Goal: Task Accomplishment & Management: Use online tool/utility

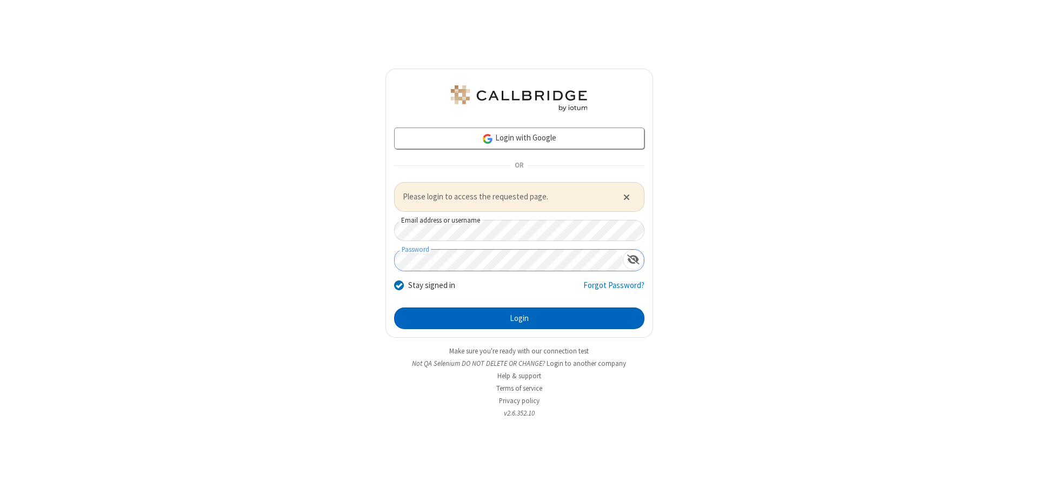
click at [519, 318] on button "Login" at bounding box center [519, 318] width 250 height 22
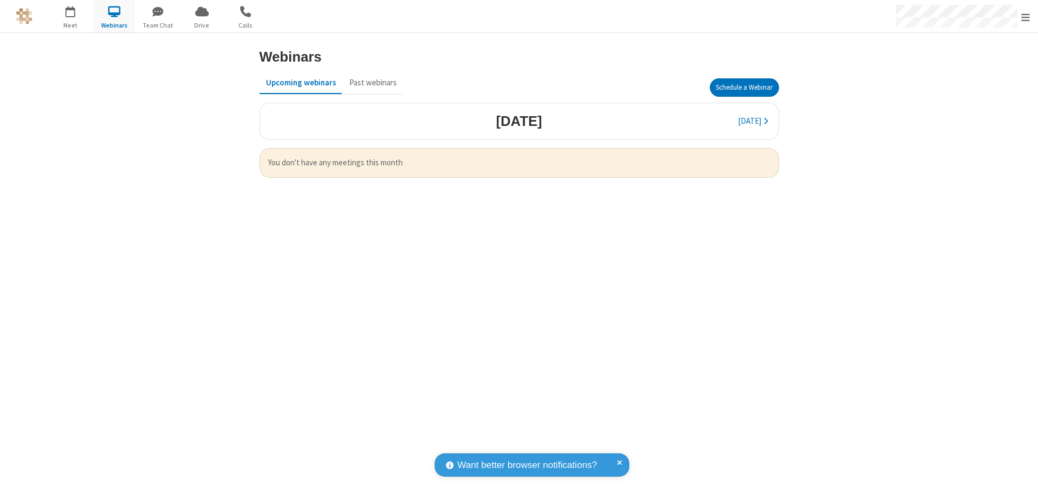
click at [744, 88] on button "Schedule a Webinar" at bounding box center [744, 87] width 69 height 18
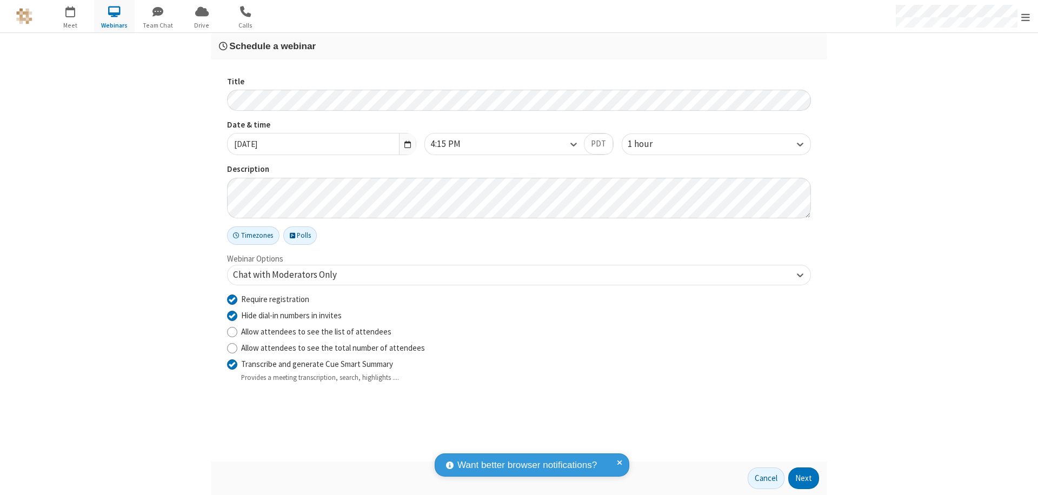
click at [232, 299] on input "Require registration" at bounding box center [232, 298] width 10 height 11
checkbox input "false"
click at [804, 478] on button "Next" at bounding box center [803, 478] width 31 height 22
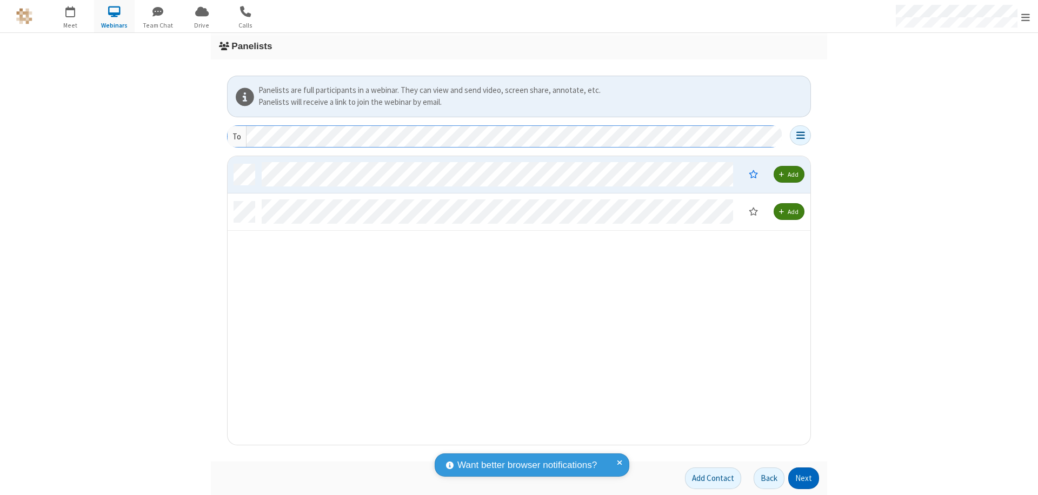
click at [804, 478] on button "Next" at bounding box center [803, 478] width 31 height 22
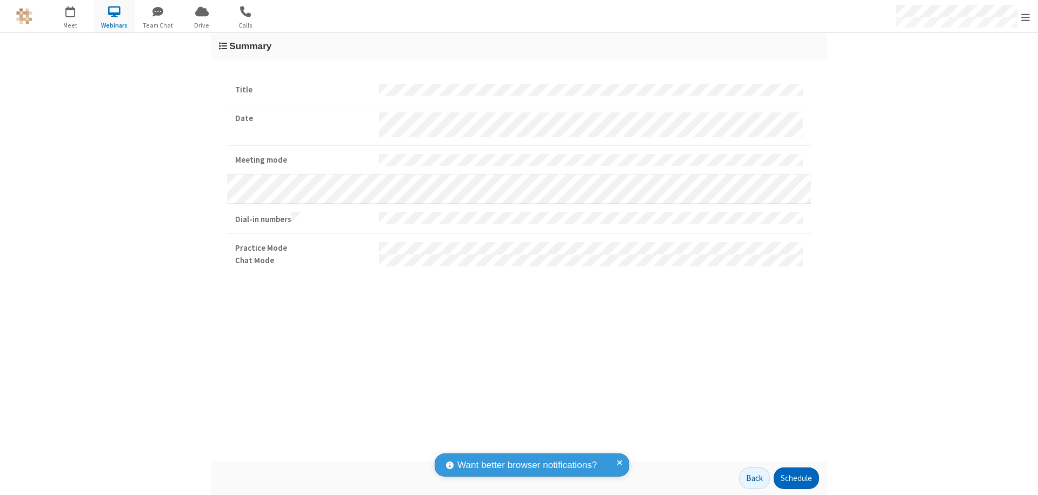
click at [795, 478] on button "Schedule" at bounding box center [795, 478] width 45 height 22
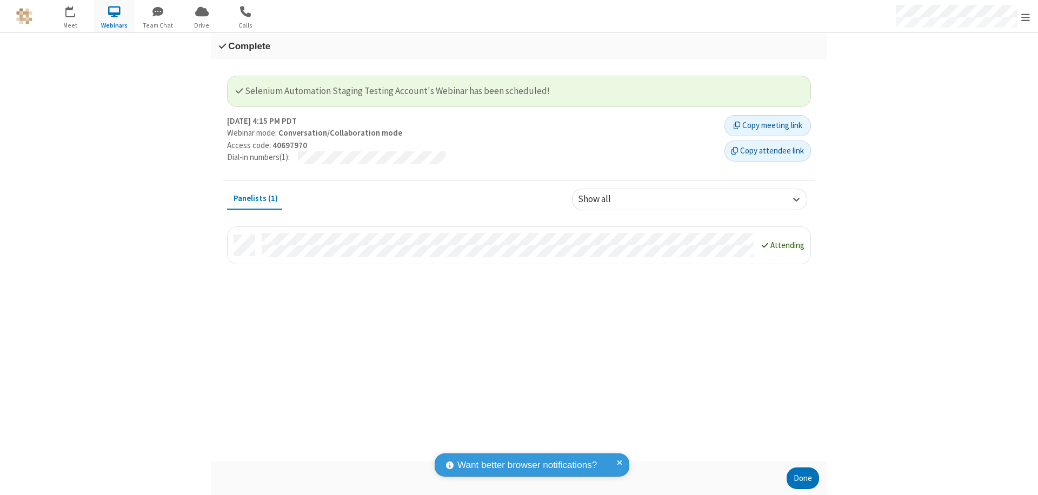
click at [802, 478] on button "Done" at bounding box center [802, 478] width 32 height 22
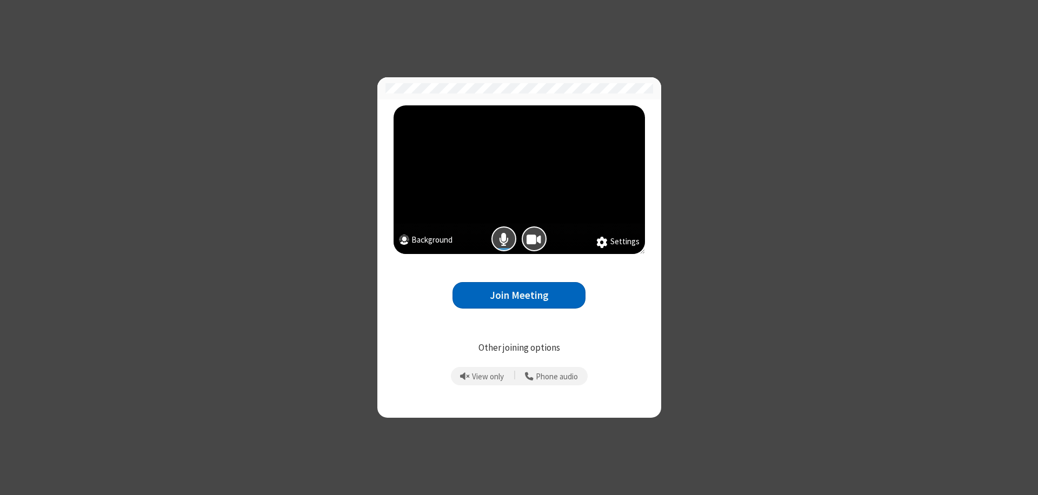
click at [519, 295] on button "Join Meeting" at bounding box center [518, 295] width 133 height 26
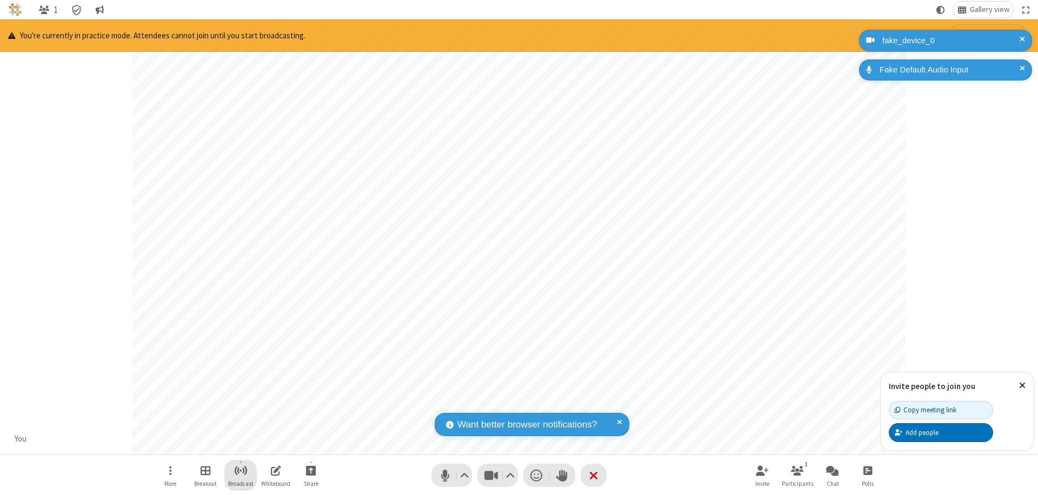
click at [240, 470] on span "Start broadcast" at bounding box center [241, 471] width 14 height 14
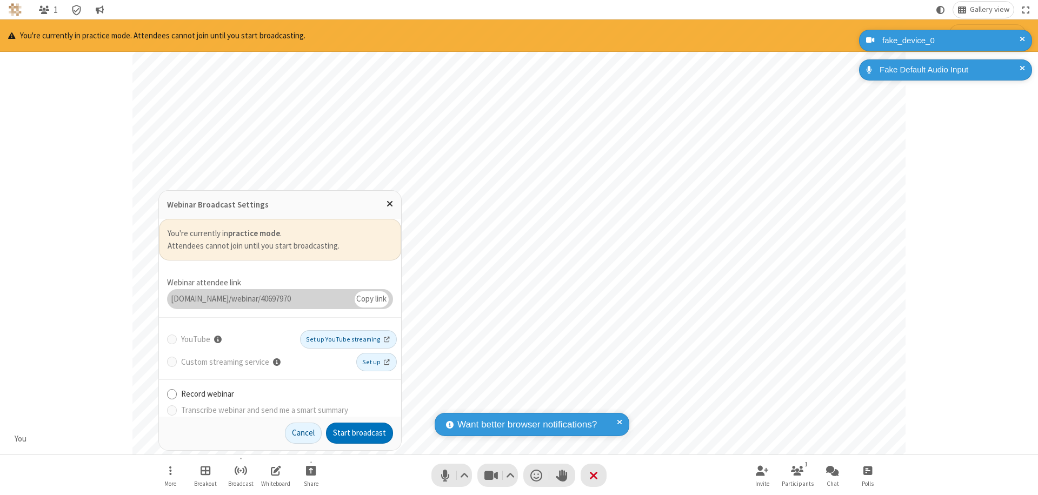
click at [359, 433] on button "Start broadcast" at bounding box center [359, 434] width 67 height 22
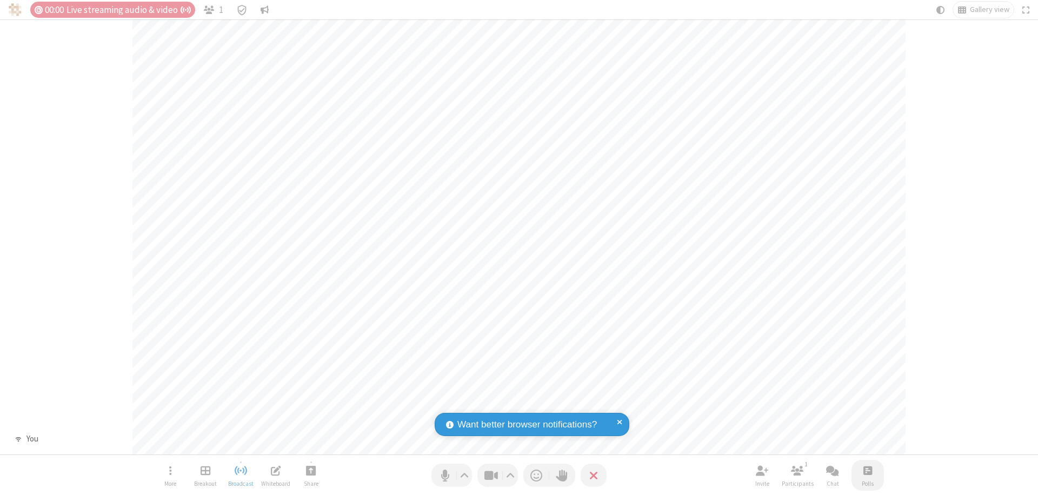
click at [867, 470] on span "Open poll" at bounding box center [867, 471] width 9 height 14
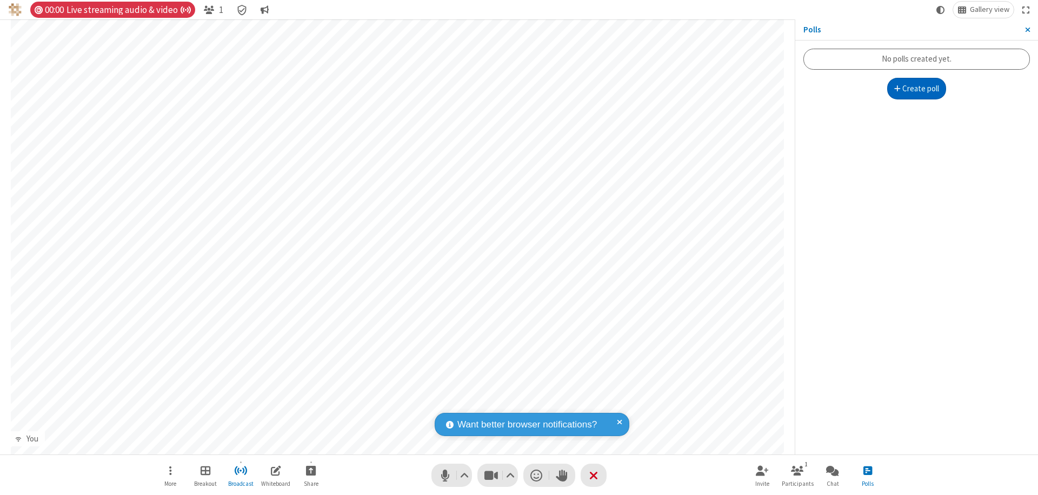
click at [916, 89] on button "Create poll" at bounding box center [916, 89] width 59 height 22
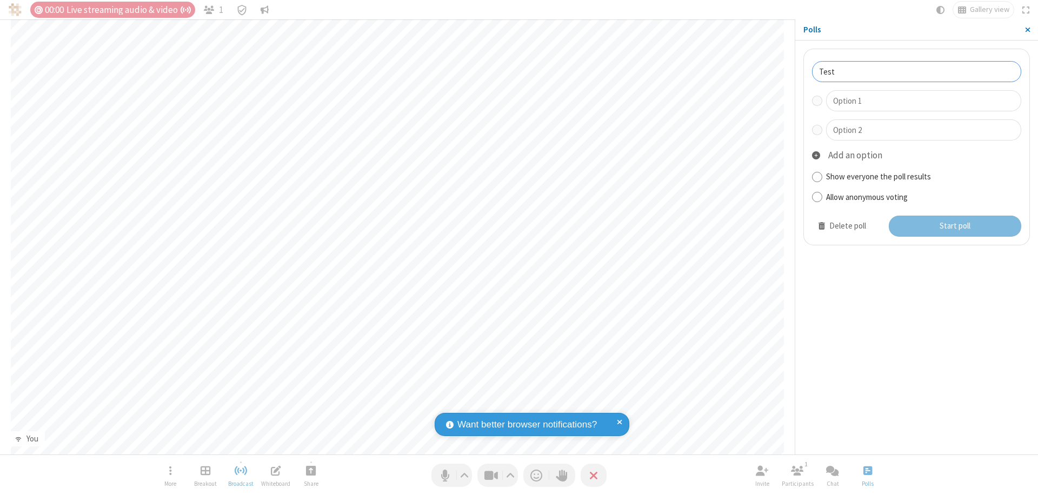
type input "Test"
type input "Yes"
type input "No"
click at [954, 226] on button "Start poll" at bounding box center [954, 227] width 133 height 22
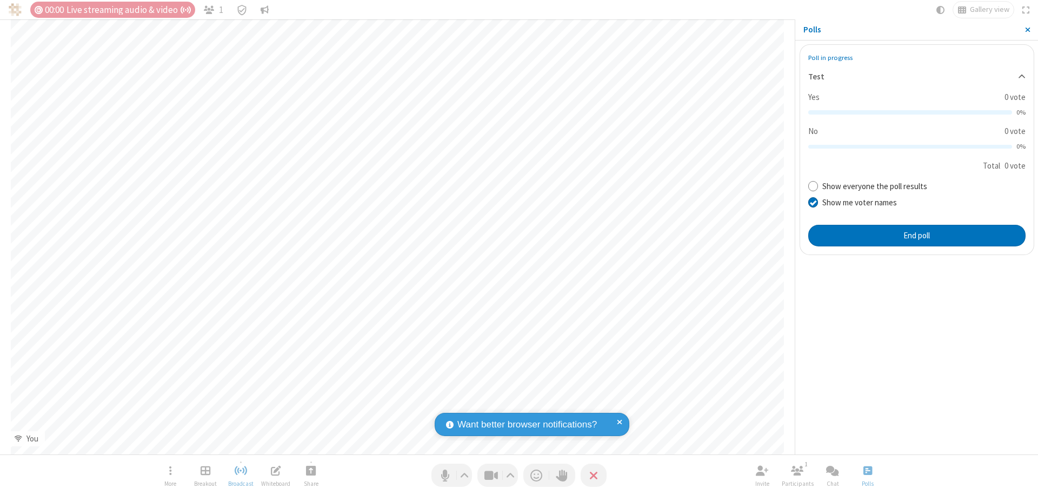
click at [1027, 30] on span "Close sidebar" at bounding box center [1027, 29] width 5 height 9
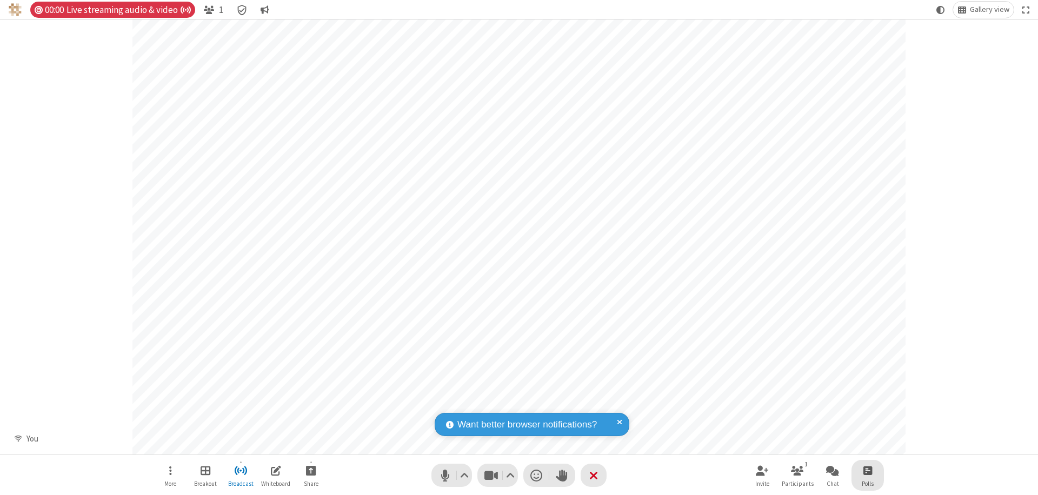
click at [867, 470] on span "Open poll" at bounding box center [867, 471] width 9 height 14
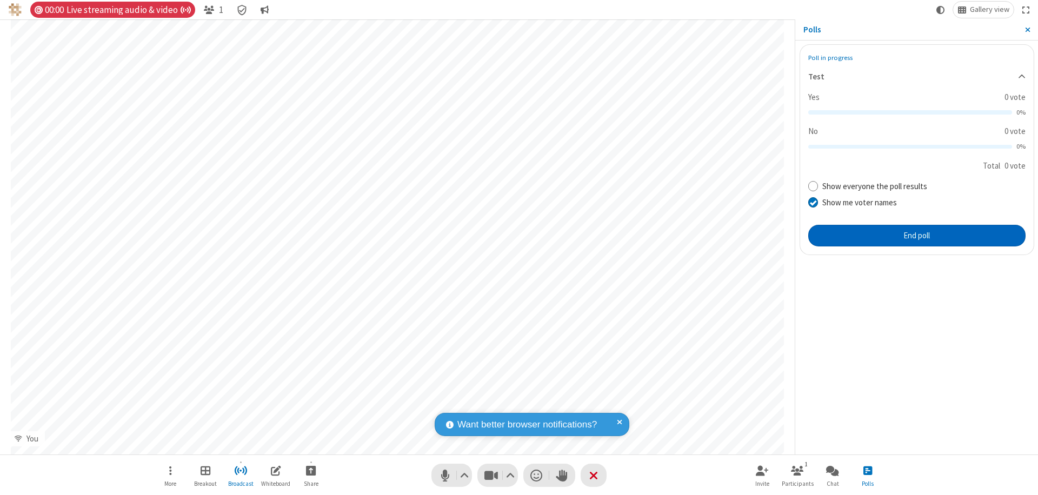
click at [916, 235] on button "End poll" at bounding box center [916, 236] width 217 height 22
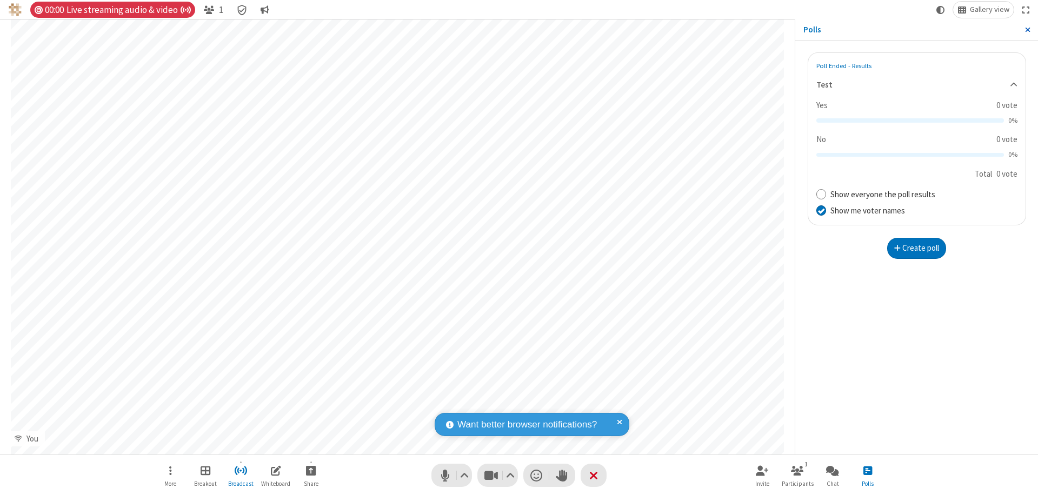
click at [1027, 30] on span "Close sidebar" at bounding box center [1027, 29] width 5 height 9
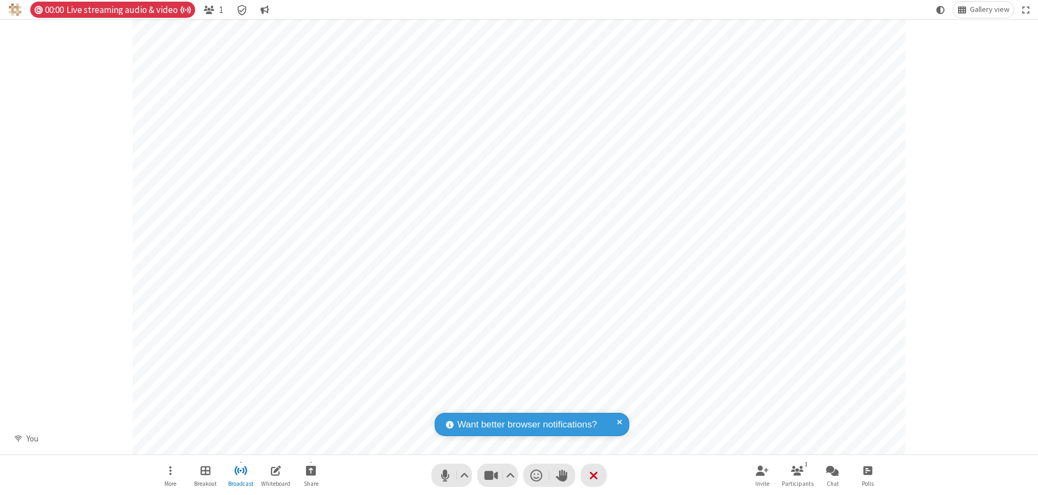
click at [867, 470] on span "Open poll" at bounding box center [867, 471] width 9 height 14
